Goal: Transaction & Acquisition: Book appointment/travel/reservation

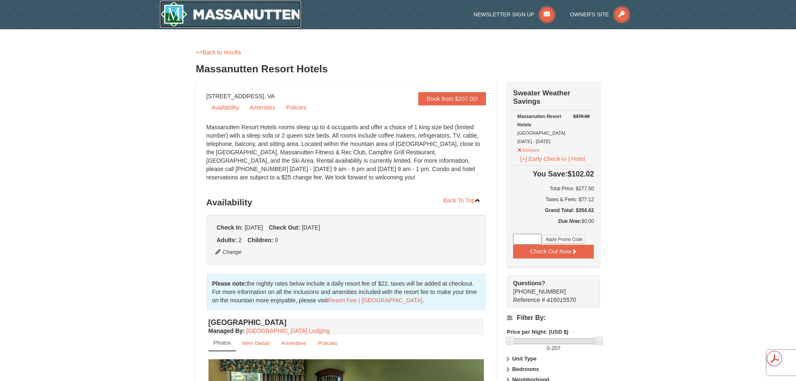
click at [249, 14] on img at bounding box center [230, 14] width 141 height 27
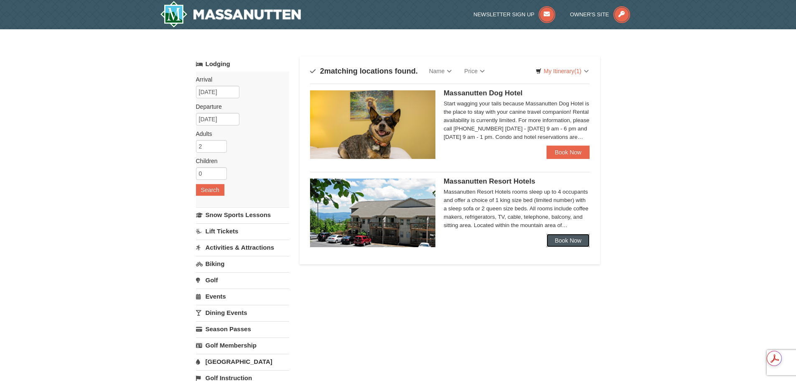
click at [557, 244] on link "Book Now" at bounding box center [567, 240] width 43 height 13
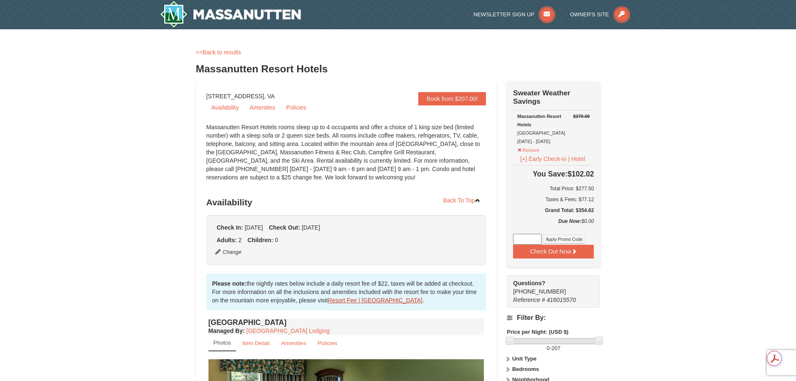
click at [345, 303] on link "Resort Fee | Massanutten Resort" at bounding box center [375, 300] width 94 height 7
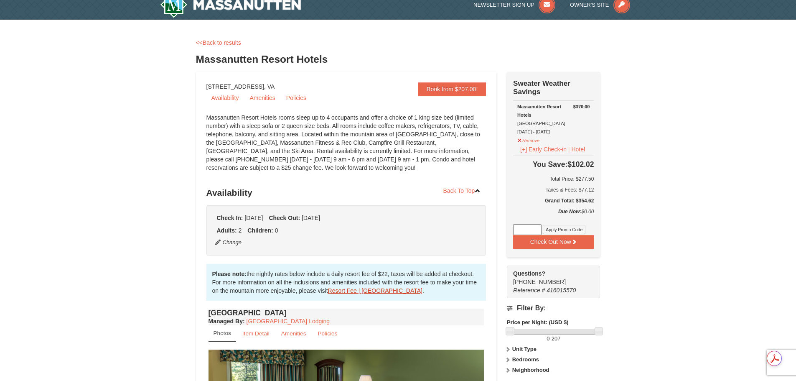
scroll to position [10, 0]
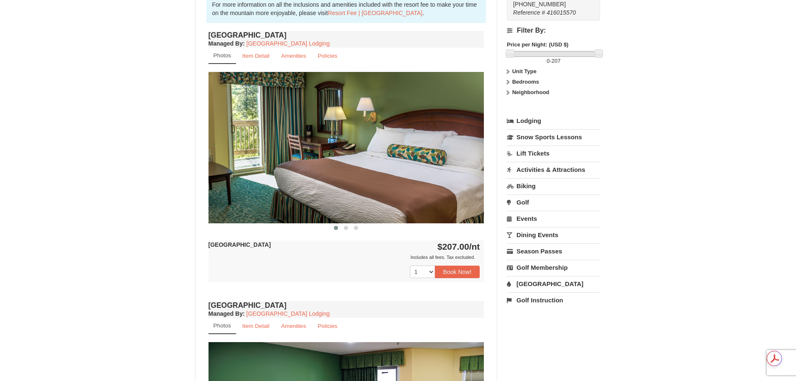
scroll to position [294, 0]
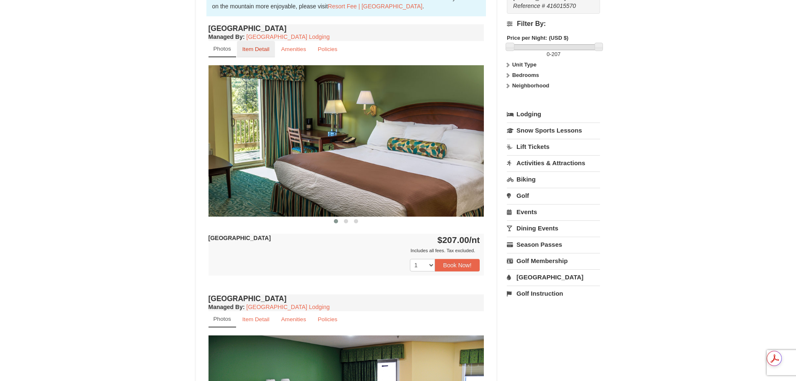
click at [259, 46] on small "Item Detail" at bounding box center [255, 49] width 27 height 6
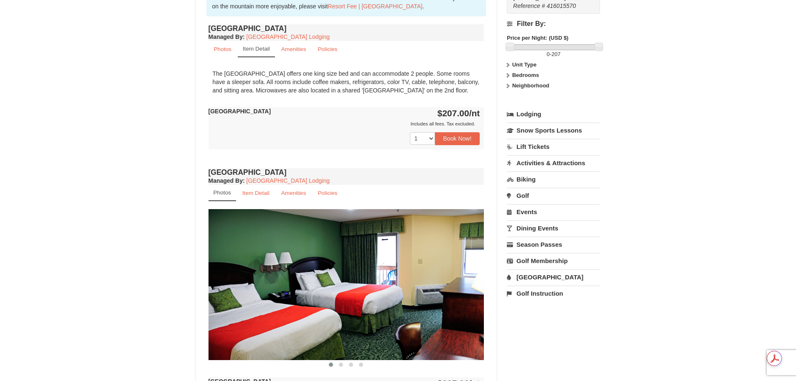
click at [90, 340] on div "× <<Back to results Massanutten Resort Hotels Book from $207.00! 1822 Resort Dr…" at bounding box center [398, 175] width 796 height 878
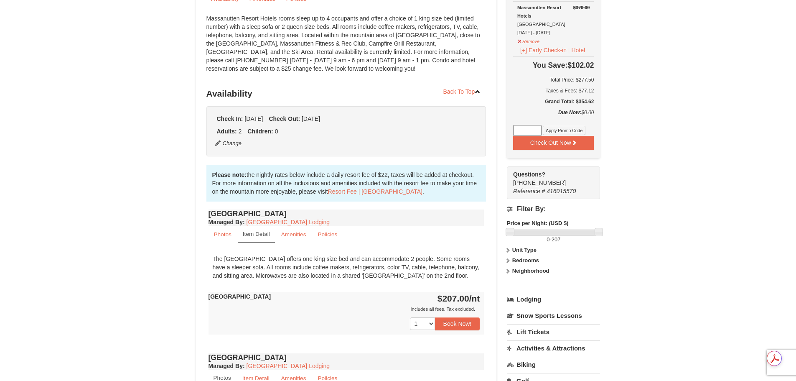
scroll to position [107, 0]
click at [66, 297] on div "× <<Back to results Massanutten Resort Hotels Book from $207.00! 1822 Resort Dr…" at bounding box center [398, 361] width 796 height 878
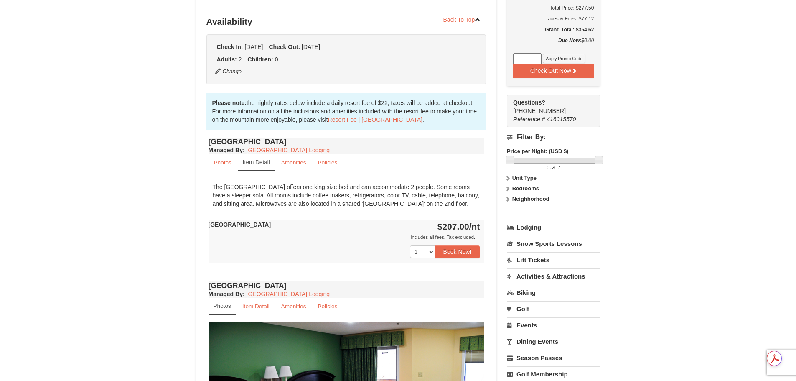
scroll to position [185, 0]
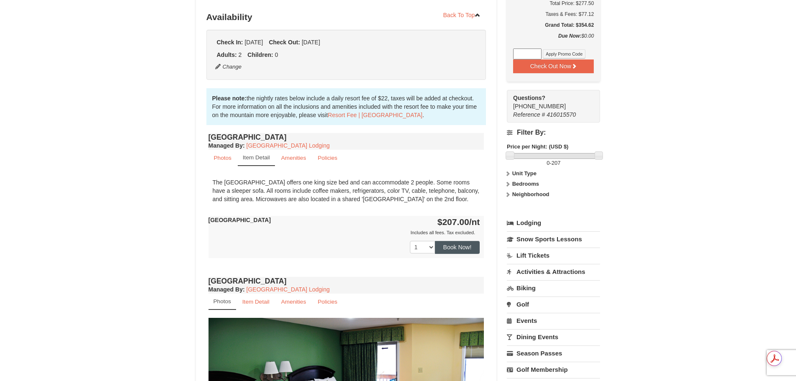
click at [465, 249] on button "Book Now!" at bounding box center [457, 247] width 45 height 13
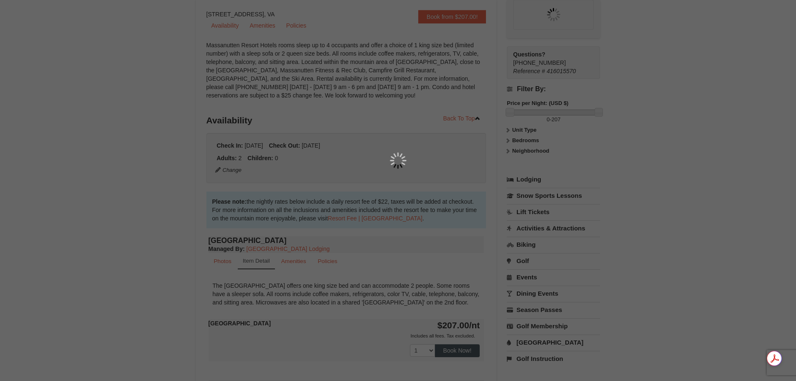
scroll to position [81, 0]
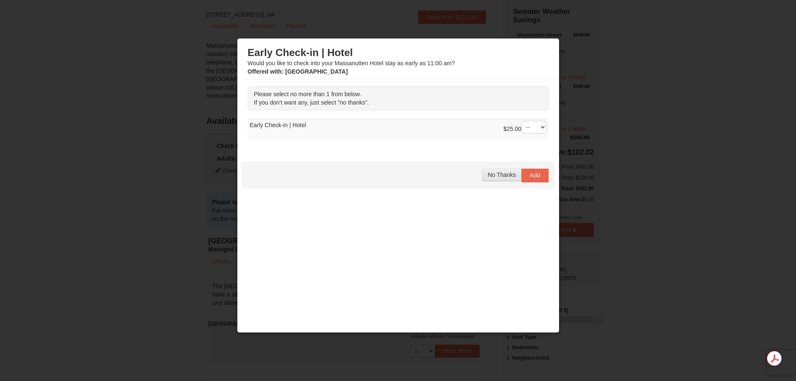
click at [493, 180] on button "No Thanks" at bounding box center [501, 174] width 39 height 13
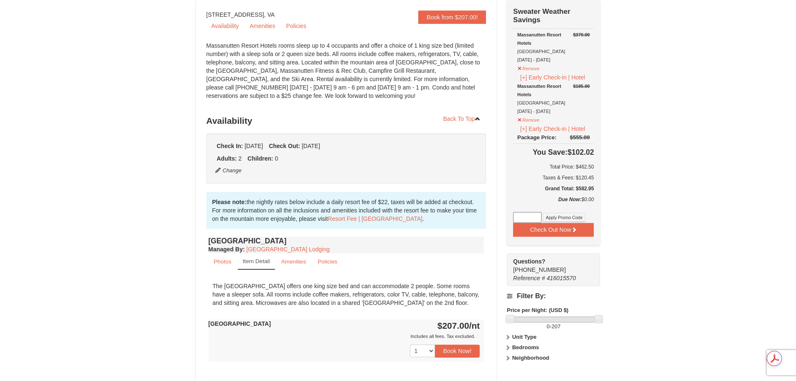
click at [74, 349] on div "× <<Back to results Massanutten Resort Hotels Book from $207.00! 1822 Resort Dr…" at bounding box center [398, 387] width 796 height 878
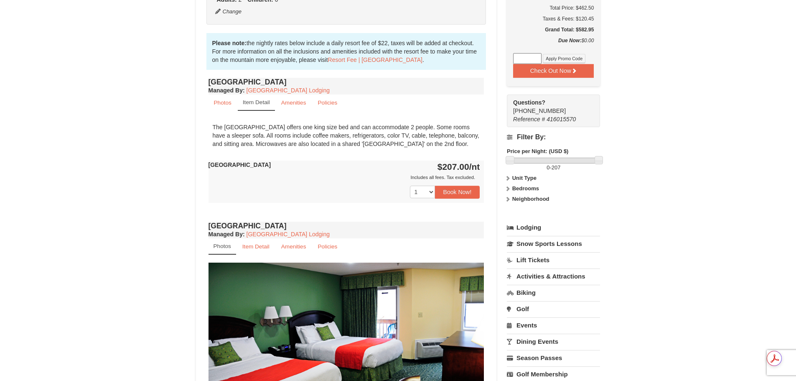
scroll to position [242, 0]
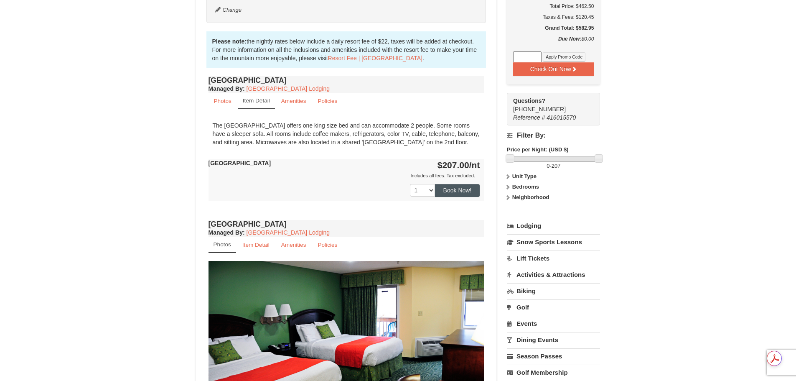
click at [477, 196] on button "Book Now!" at bounding box center [457, 190] width 45 height 13
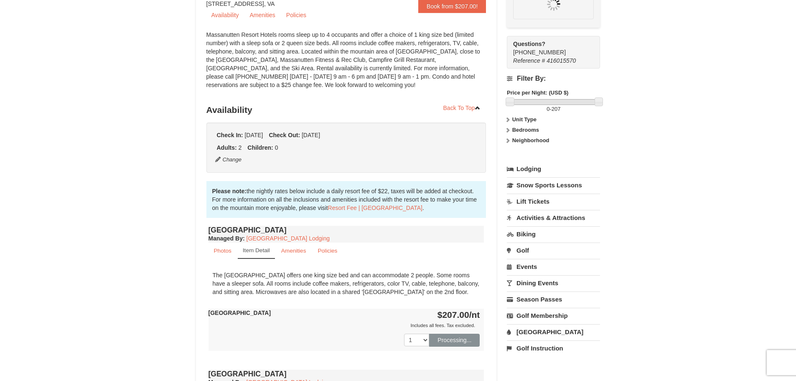
scroll to position [81, 0]
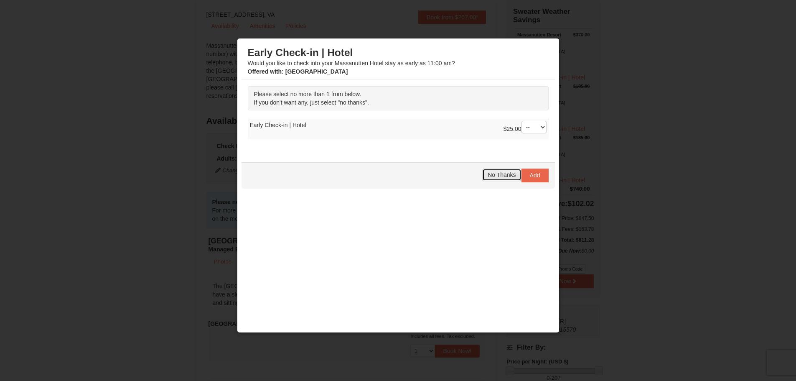
click at [496, 174] on span "No Thanks" at bounding box center [502, 174] width 28 height 7
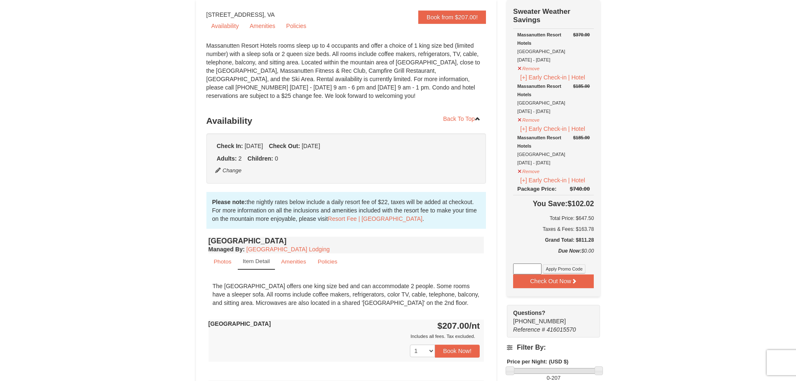
click at [79, 332] on div "× <<Back to results Massanutten Resort Hotels Book from $207.00! 1822 Resort Dr…" at bounding box center [398, 387] width 796 height 878
click at [531, 177] on button "[+] Early Check-in | Hotel" at bounding box center [552, 179] width 71 height 9
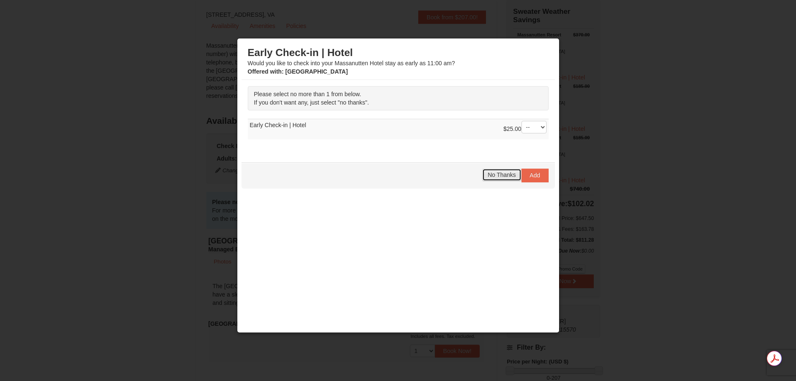
click at [494, 175] on span "No Thanks" at bounding box center [502, 174] width 28 height 7
click at [493, 180] on button "No Thanks" at bounding box center [501, 174] width 39 height 13
click at [711, 189] on div at bounding box center [398, 190] width 796 height 381
click at [117, 64] on div at bounding box center [398, 190] width 796 height 381
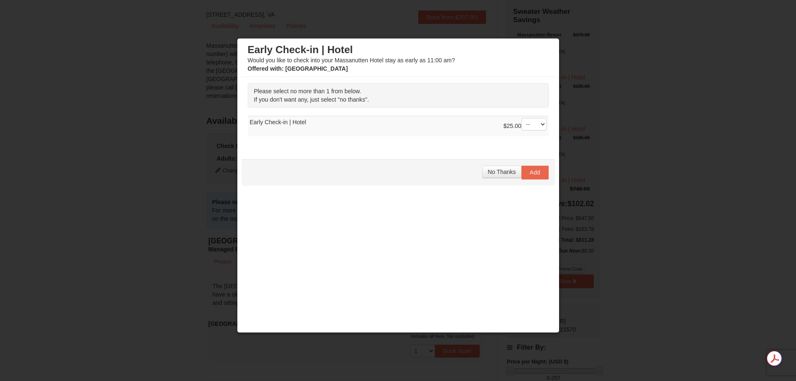
scroll to position [0, 0]
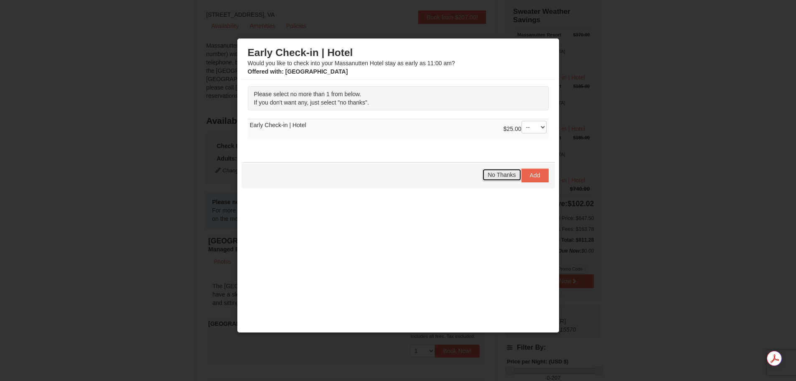
click at [488, 174] on span "No Thanks" at bounding box center [502, 174] width 28 height 7
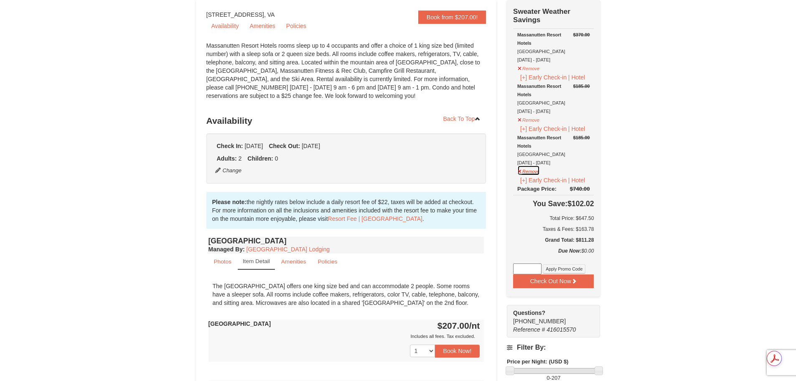
click at [529, 174] on button "Remove" at bounding box center [528, 170] width 23 height 10
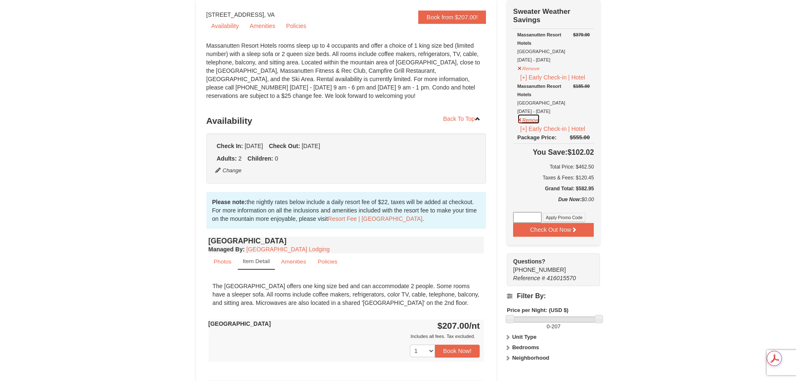
click at [534, 122] on button "Remove" at bounding box center [528, 119] width 23 height 10
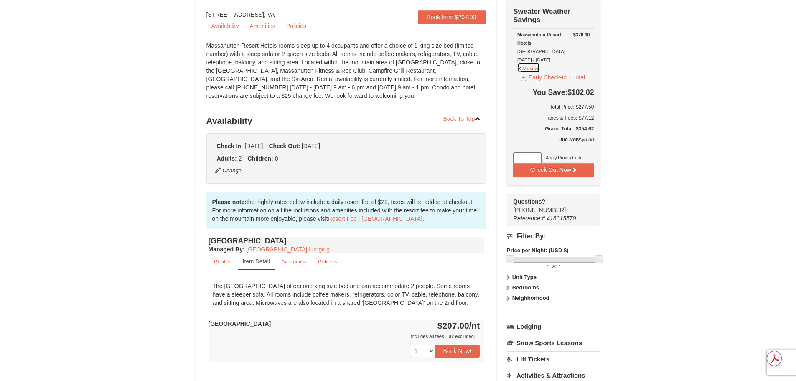
click at [536, 69] on button "Remove" at bounding box center [528, 67] width 23 height 10
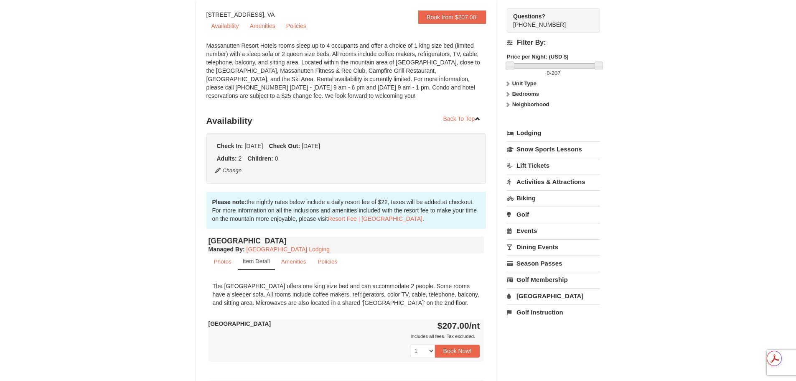
click at [85, 208] on div "× <<Back to results Massanutten Resort Hotels Book from $207.00! 1822 Resort Dr…" at bounding box center [398, 387] width 796 height 878
click at [83, 271] on div "× <<Back to results Massanutten Resort Hotels Book from $207.00! 1822 Resort Dr…" at bounding box center [398, 387] width 796 height 878
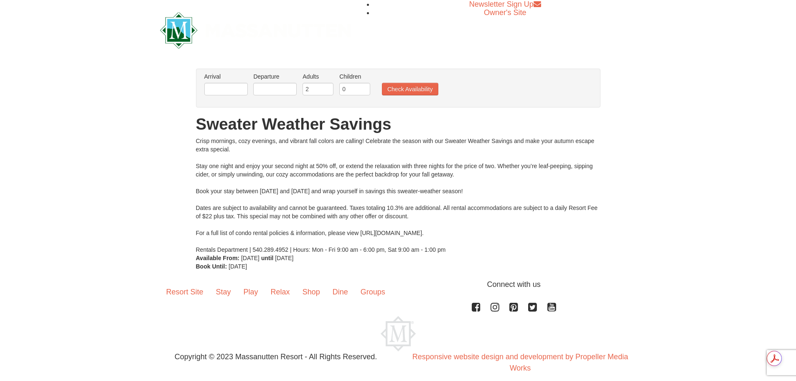
click at [227, 81] on li "Arrival Please format dates MM/DD/YYYY Please format dates MM/DD/YYYY" at bounding box center [226, 85] width 48 height 27
click at [229, 88] on input "text" at bounding box center [225, 89] width 43 height 13
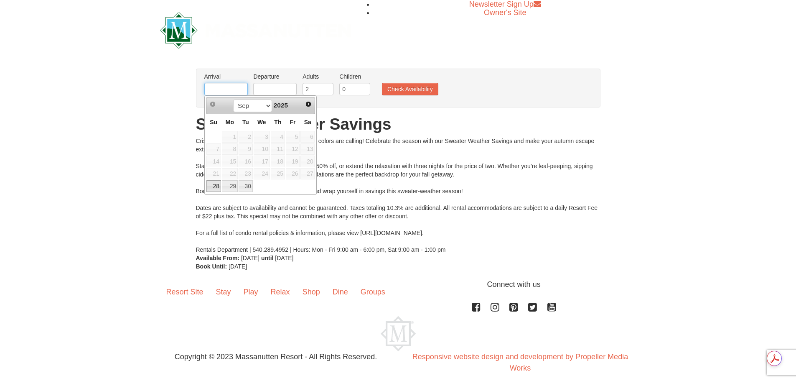
type input "[DATE]"
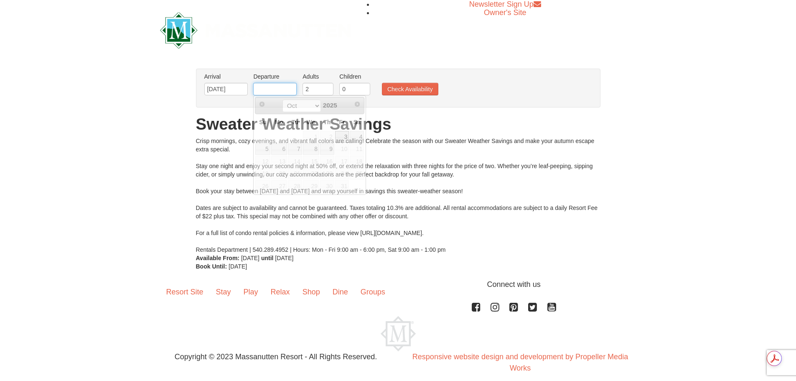
click at [263, 92] on input "text" at bounding box center [274, 89] width 43 height 13
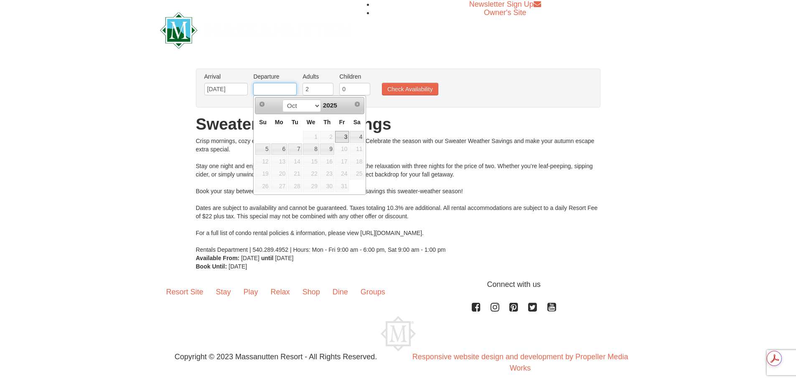
click at [268, 88] on input "text" at bounding box center [274, 89] width 43 height 13
type input "[DATE]"
click at [402, 85] on button "Check Availability" at bounding box center [410, 89] width 56 height 13
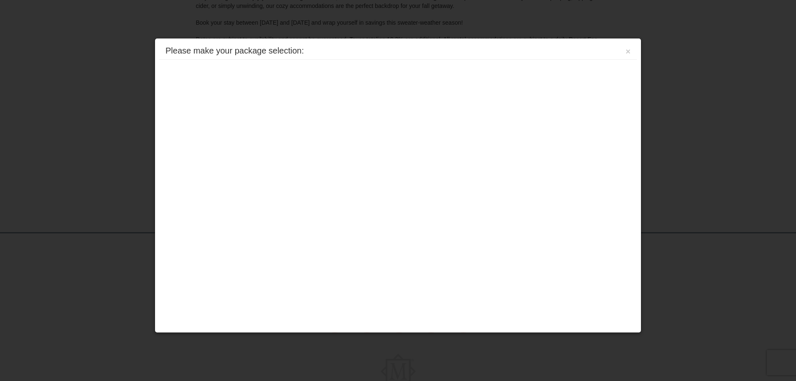
scroll to position [200, 0]
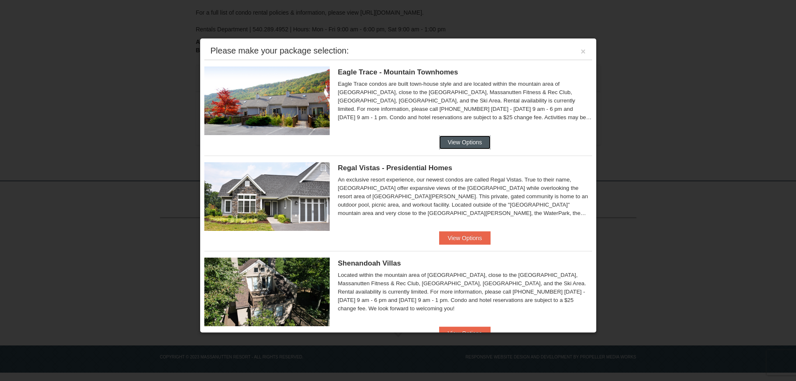
click at [458, 137] on button "View Options" at bounding box center [464, 141] width 51 height 13
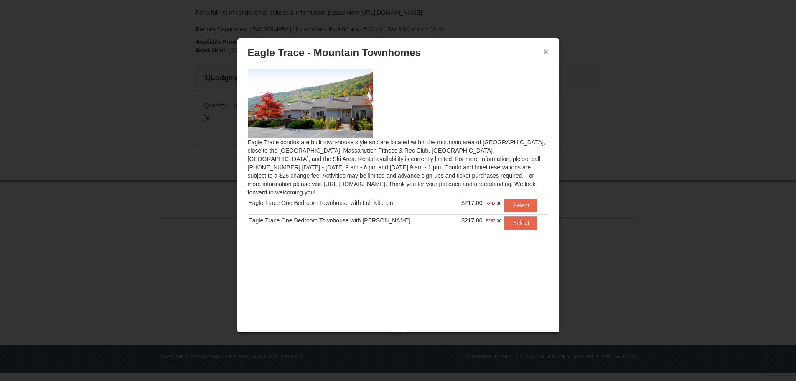
click at [547, 52] on button "×" at bounding box center [546, 51] width 5 height 8
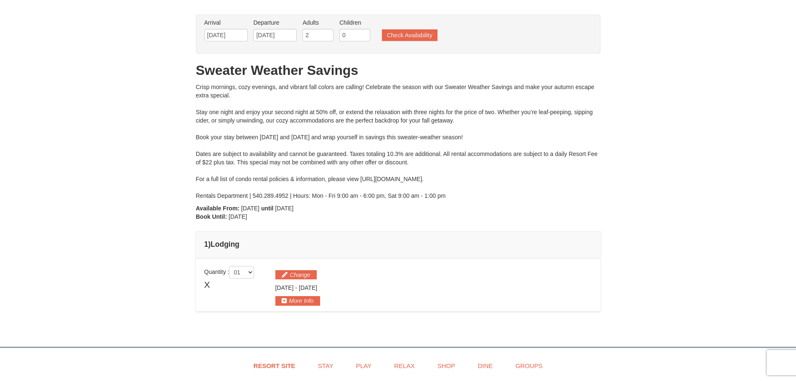
scroll to position [0, 0]
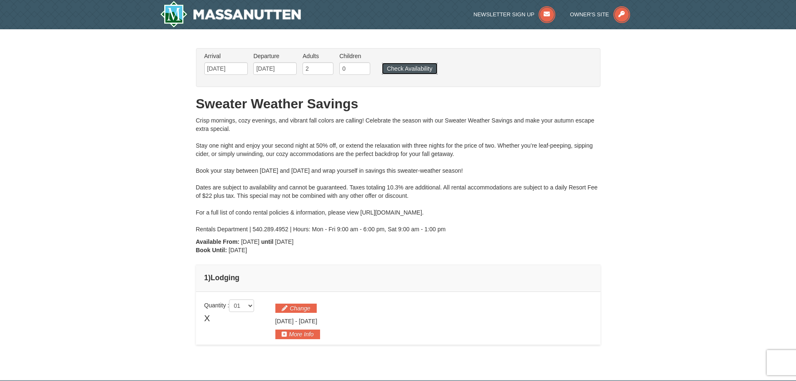
click at [415, 70] on button "Check Availability" at bounding box center [410, 69] width 56 height 12
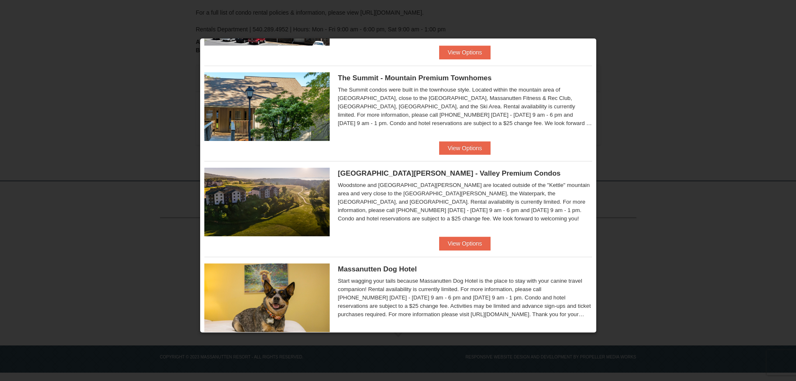
scroll to position [408, 0]
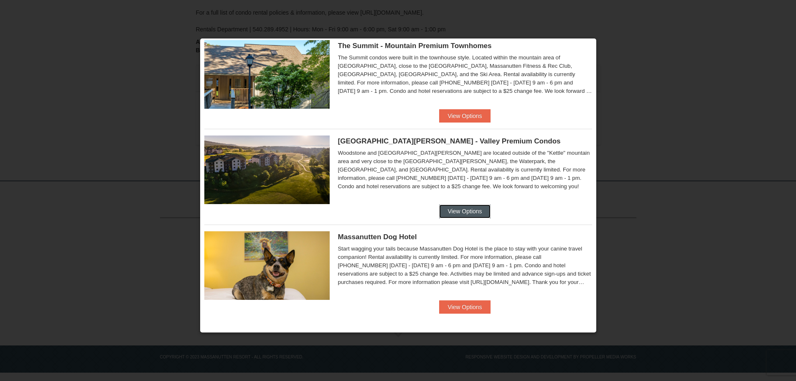
click at [475, 213] on button "View Options" at bounding box center [464, 210] width 51 height 13
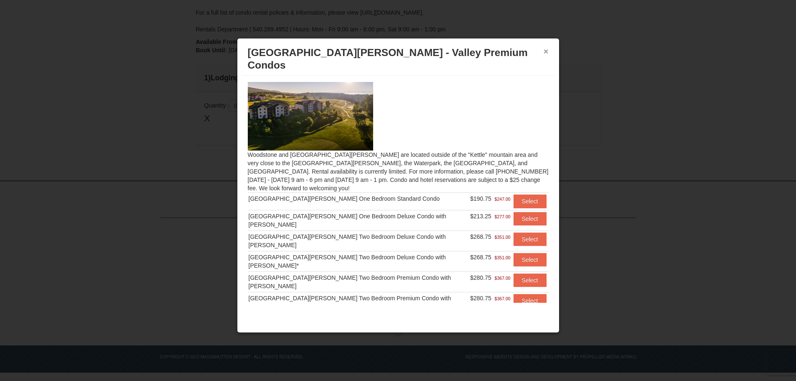
click at [545, 51] on button "×" at bounding box center [546, 51] width 5 height 8
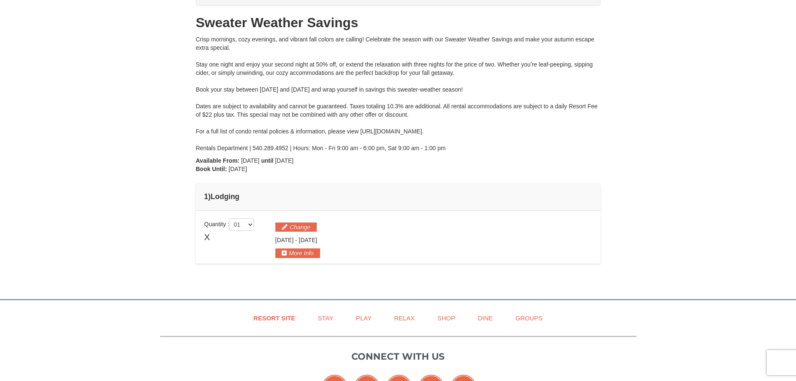
scroll to position [42, 0]
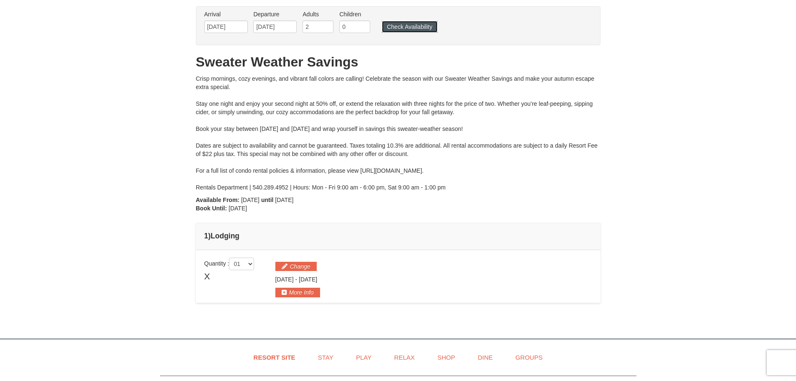
click at [420, 21] on button "Check Availability" at bounding box center [410, 27] width 56 height 12
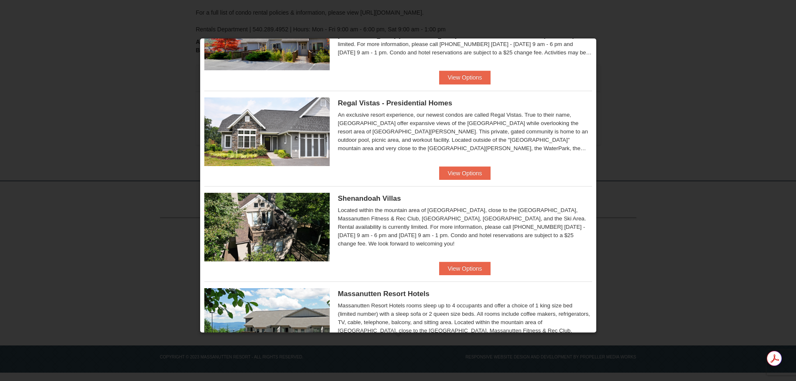
scroll to position [84, 0]
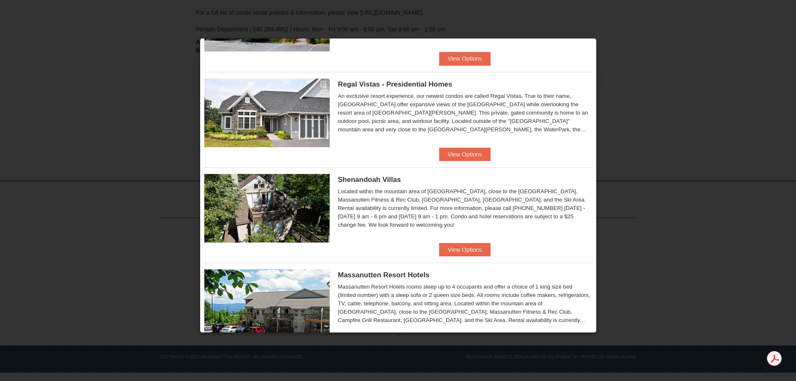
click at [72, 323] on div at bounding box center [398, 190] width 796 height 381
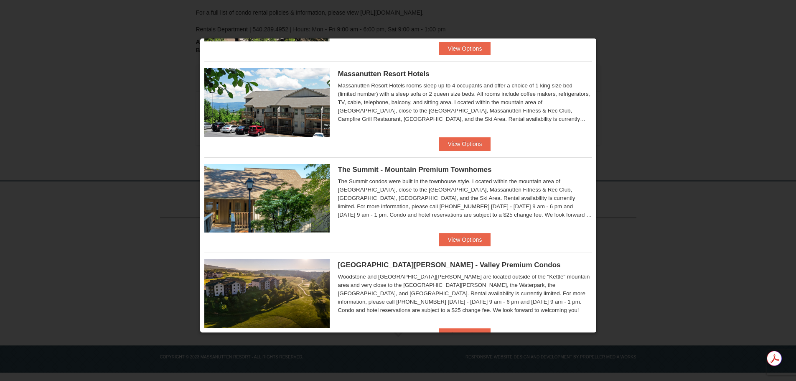
scroll to position [285, 0]
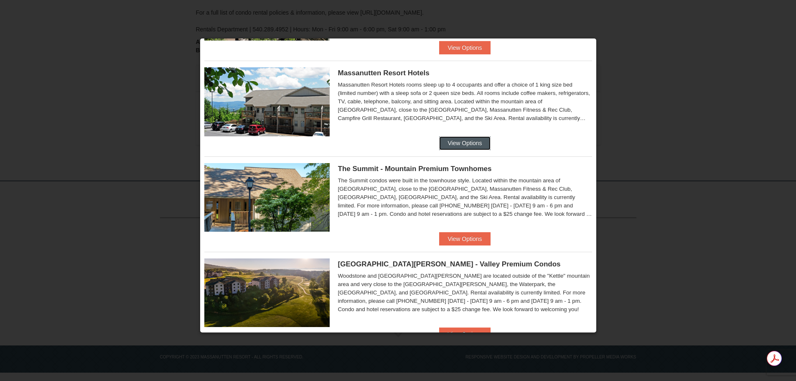
click at [461, 145] on button "View Options" at bounding box center [464, 142] width 51 height 13
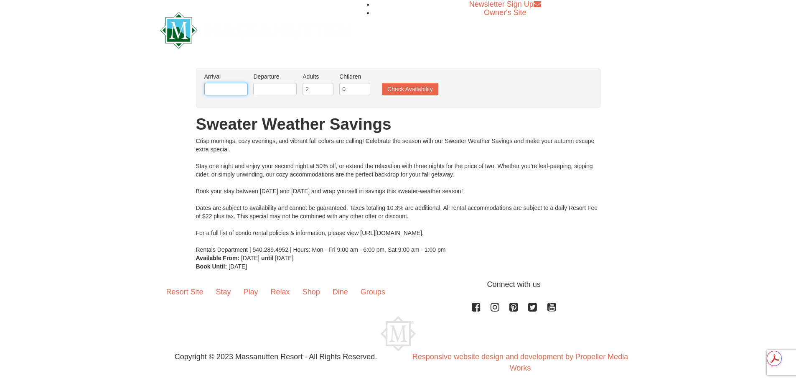
click at [228, 88] on input "text" at bounding box center [225, 89] width 43 height 13
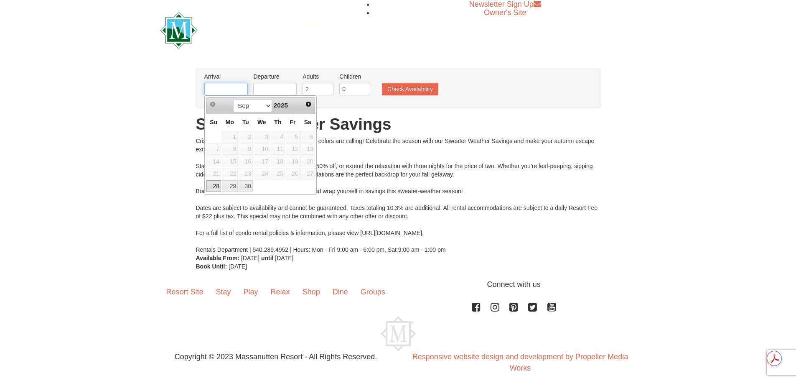
type input "[DATE]"
click at [266, 87] on input "text" at bounding box center [274, 89] width 43 height 13
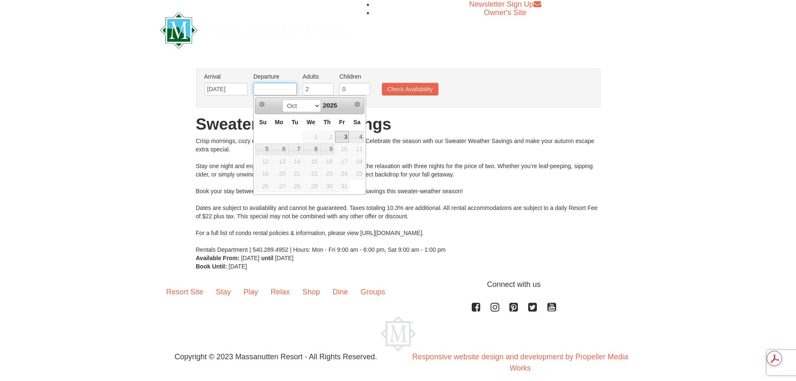
type input "[DATE]"
click at [405, 93] on button "Check Availability" at bounding box center [410, 89] width 56 height 13
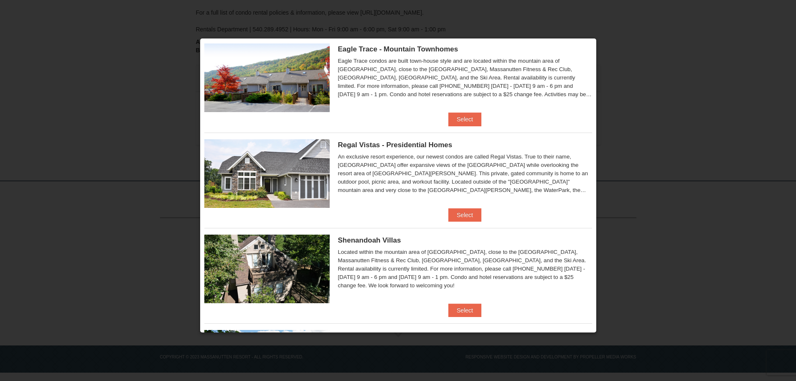
scroll to position [42, 0]
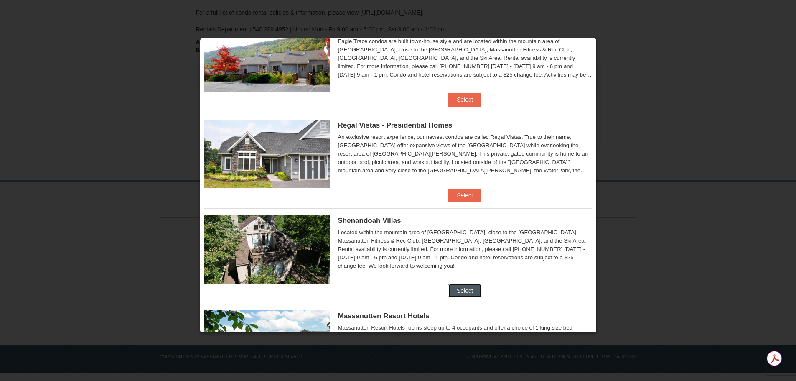
click at [455, 287] on button "Select" at bounding box center [464, 290] width 33 height 13
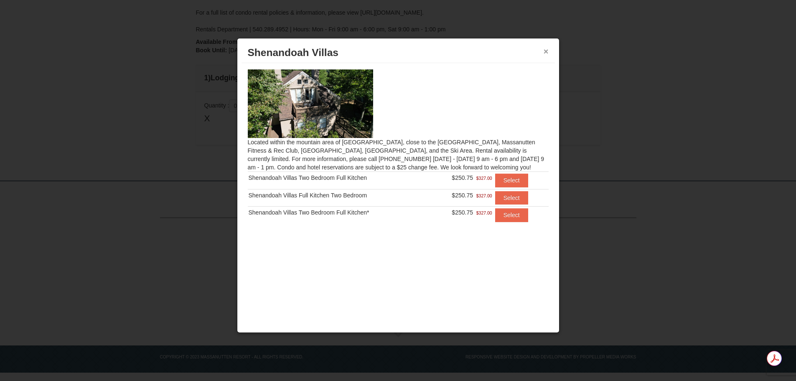
click at [544, 51] on button "×" at bounding box center [546, 51] width 5 height 8
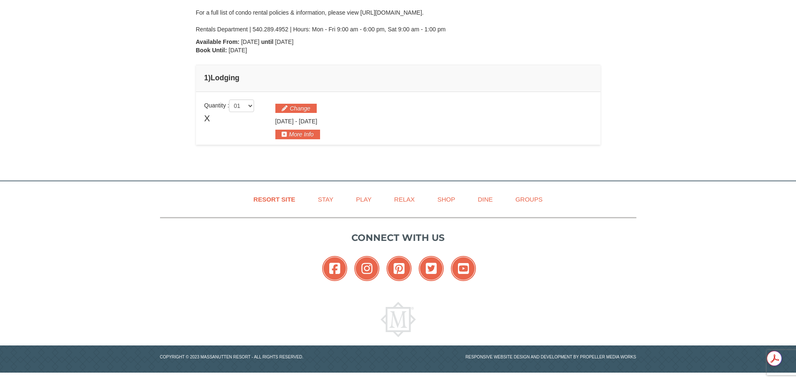
click at [57, 259] on div "Resort Site Stay Play Relax Shop Dine Groups Connect with us Facebook Instagram…" at bounding box center [398, 276] width 796 height 191
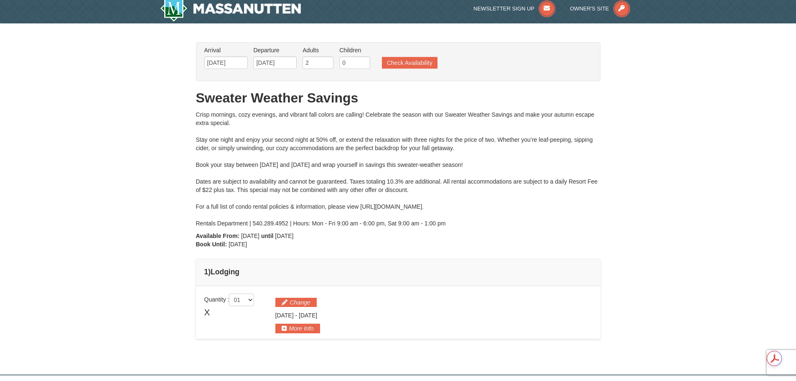
scroll to position [0, 0]
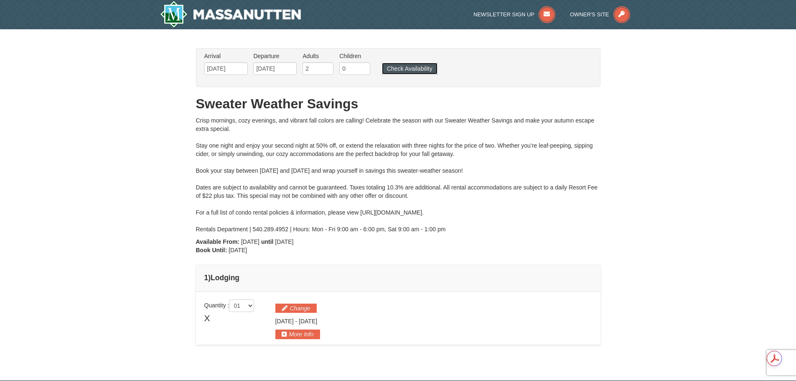
click at [422, 71] on button "Check Availability" at bounding box center [410, 69] width 56 height 12
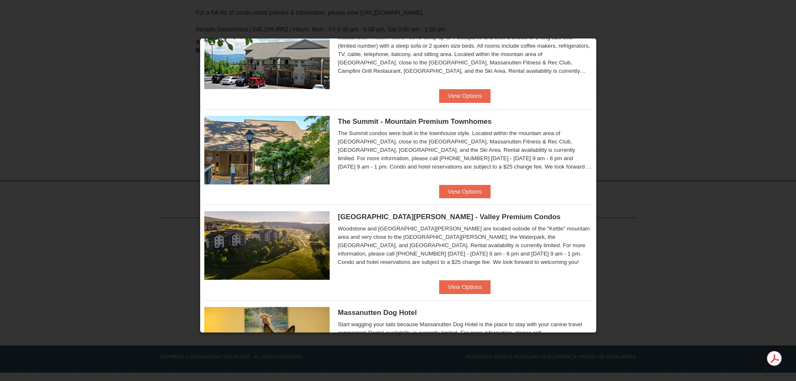
scroll to position [337, 0]
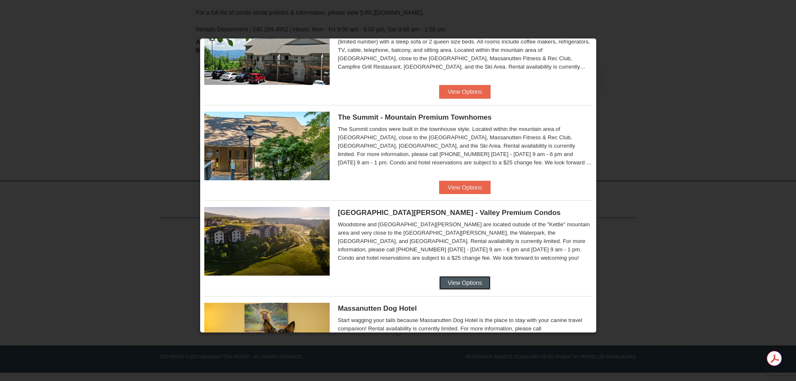
click at [469, 286] on button "View Options" at bounding box center [464, 282] width 51 height 13
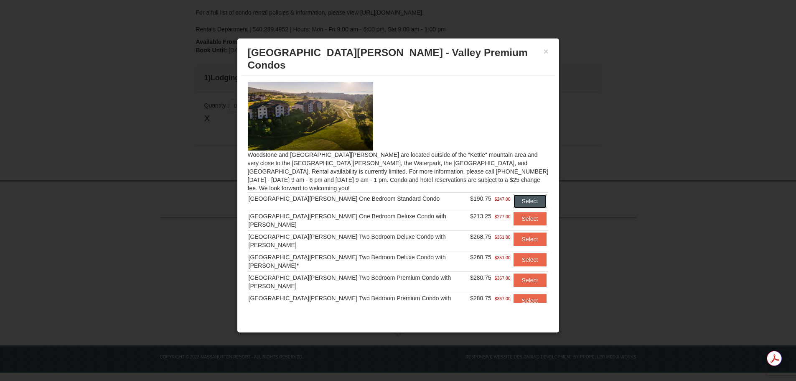
click at [523, 194] on button "Select" at bounding box center [529, 200] width 33 height 13
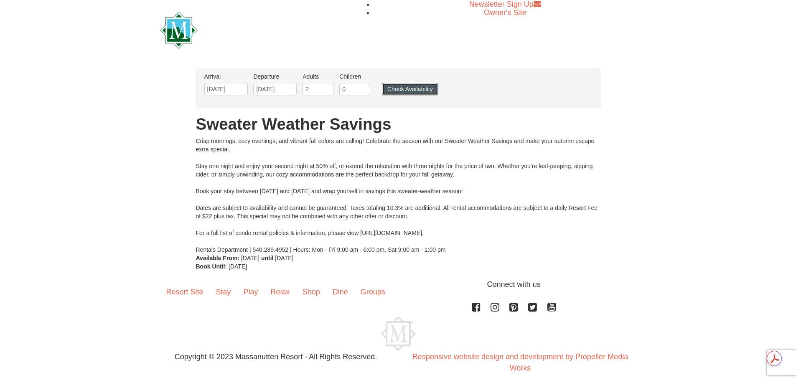
click at [408, 85] on button "Check Availability" at bounding box center [410, 89] width 56 height 13
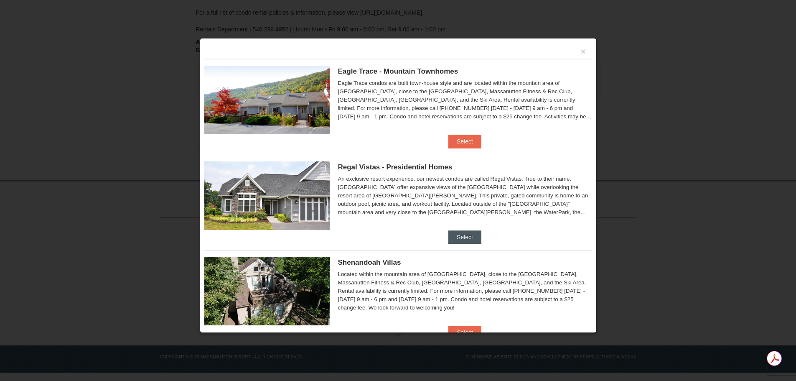
scroll to position [125, 0]
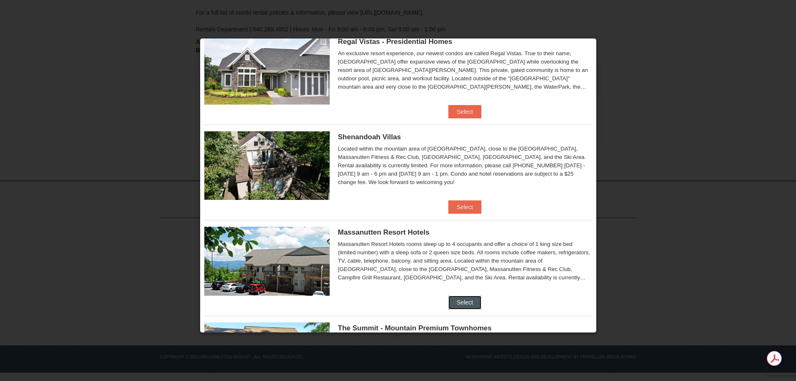
click at [460, 302] on button "Select" at bounding box center [464, 301] width 33 height 13
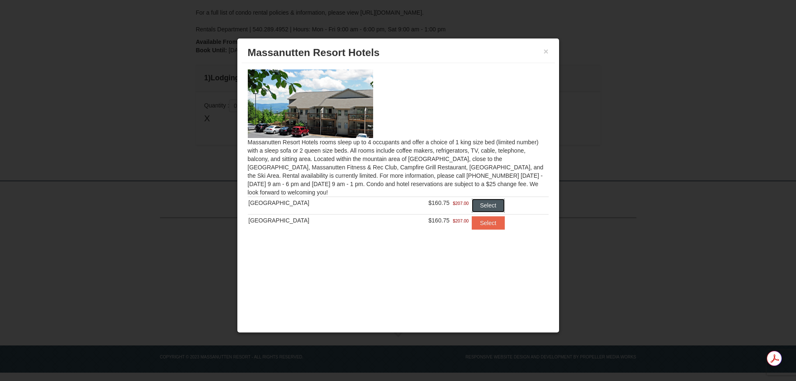
click at [480, 202] on button "Select" at bounding box center [488, 204] width 33 height 13
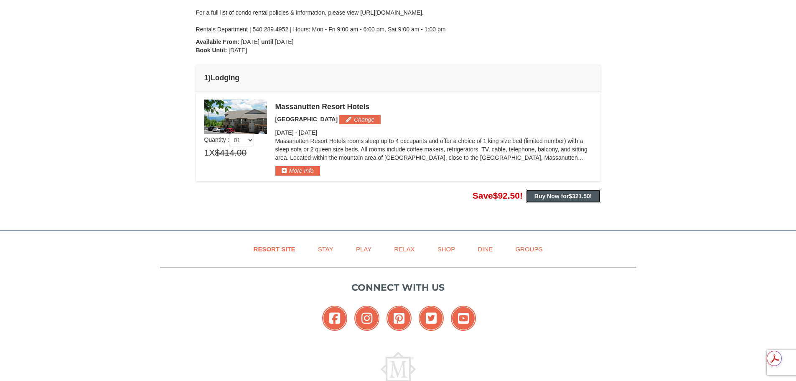
click at [570, 198] on span "$321.50" at bounding box center [579, 196] width 21 height 7
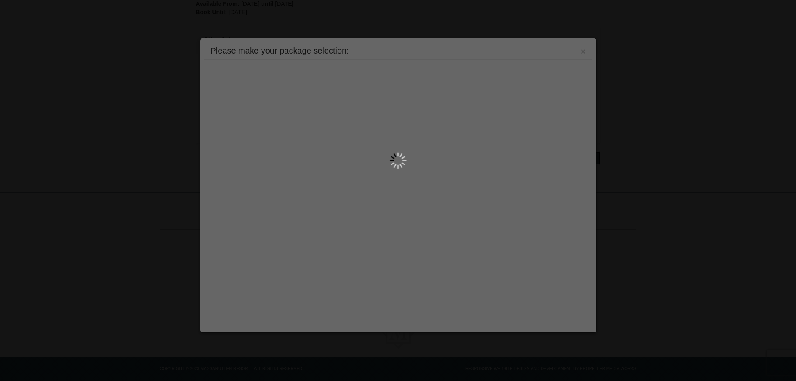
scroll to position [249, 0]
